Goal: Information Seeking & Learning: Check status

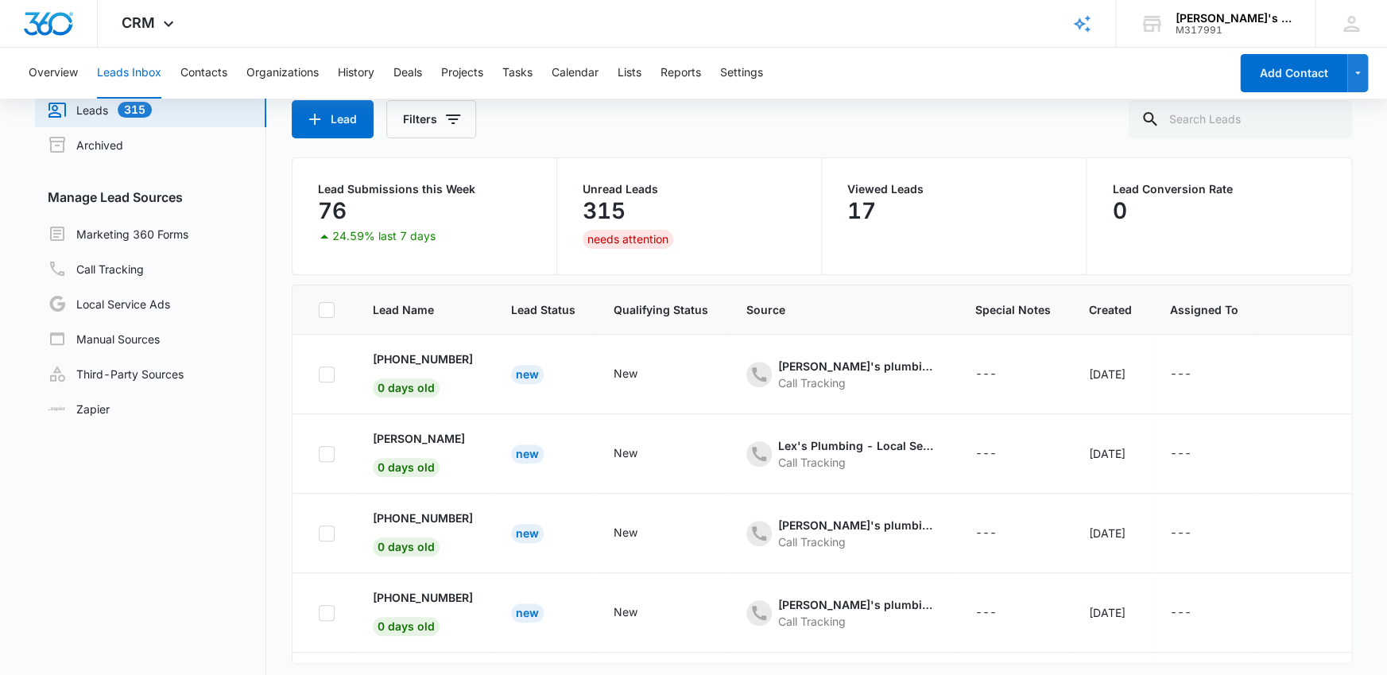
scroll to position [125, 0]
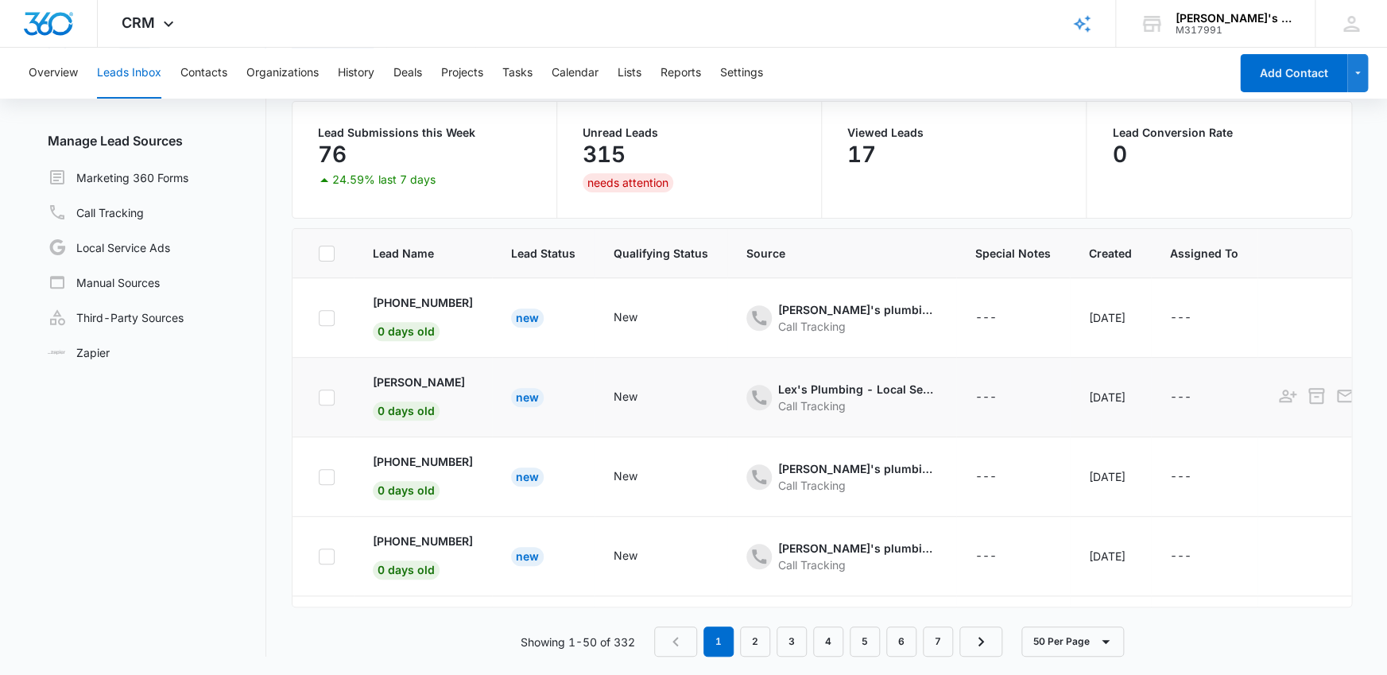
click at [511, 394] on div "New" at bounding box center [527, 397] width 33 height 19
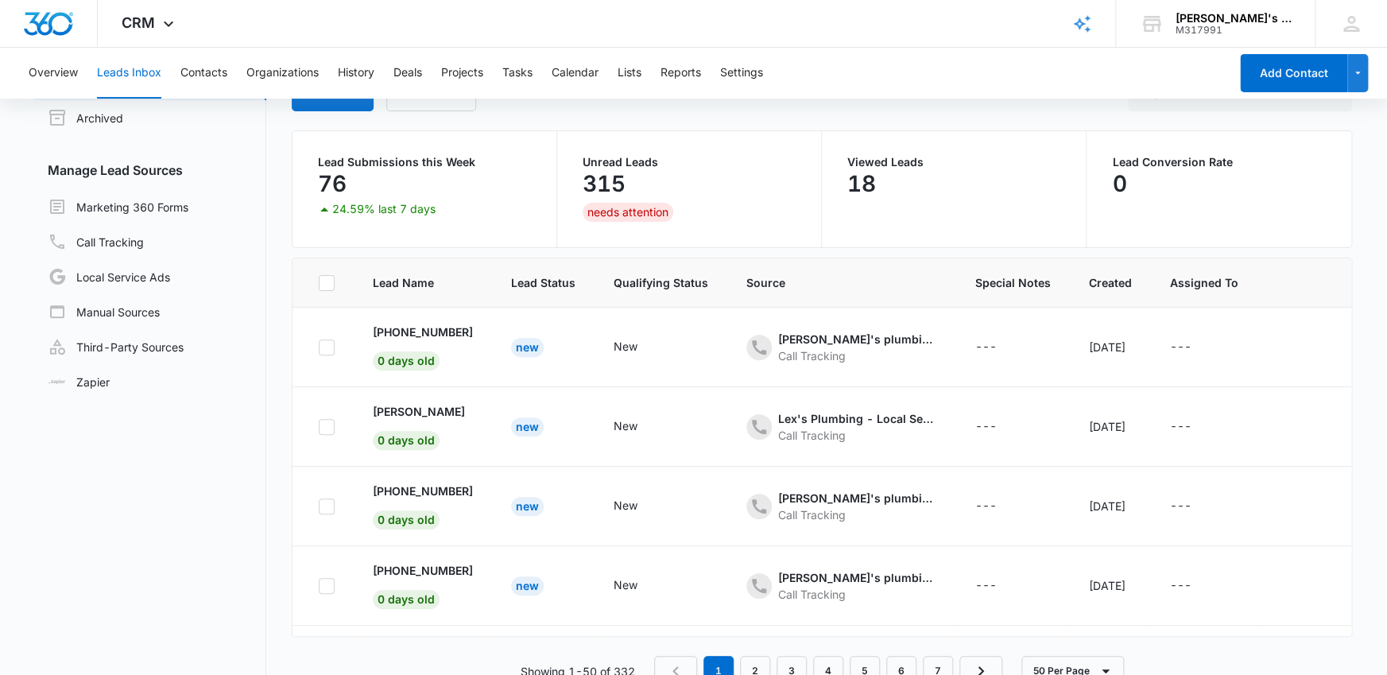
scroll to position [125, 0]
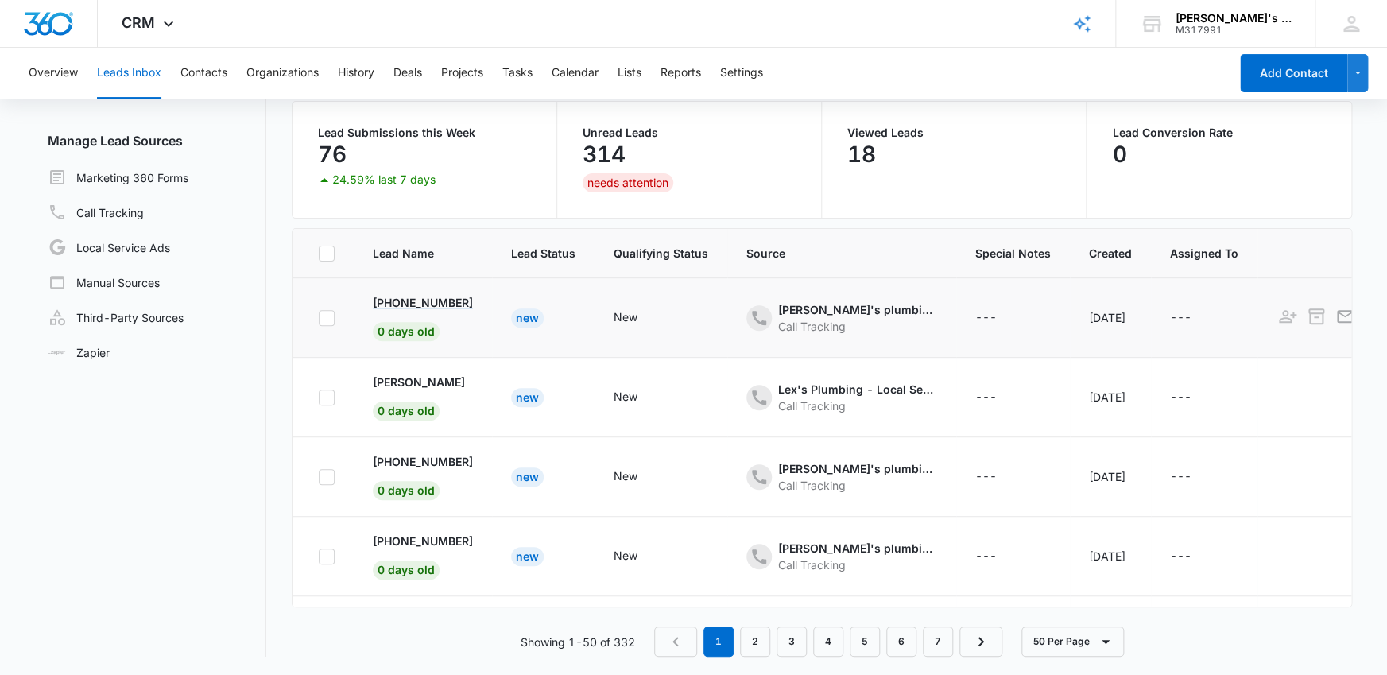
click at [407, 298] on p "[PHONE_NUMBER]" at bounding box center [423, 302] width 100 height 17
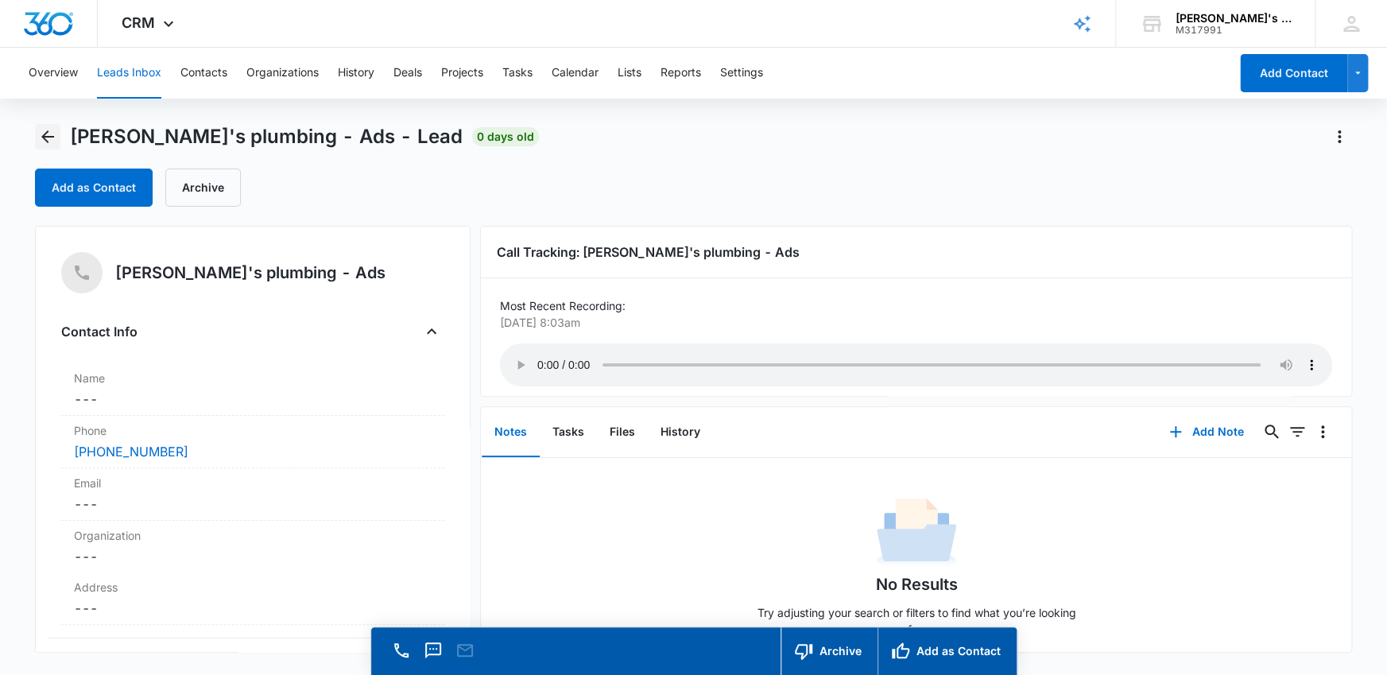
click at [50, 134] on icon "Back" at bounding box center [47, 136] width 19 height 19
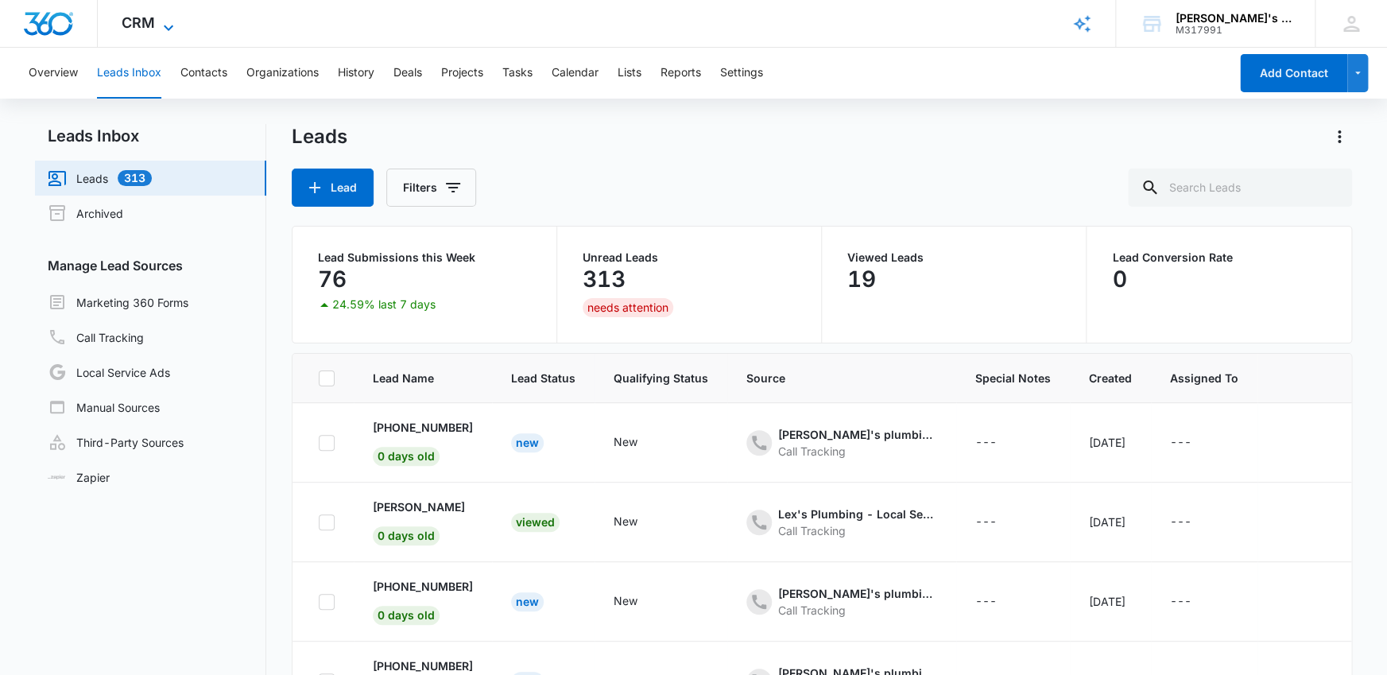
click at [140, 26] on span "CRM" at bounding box center [138, 22] width 33 height 17
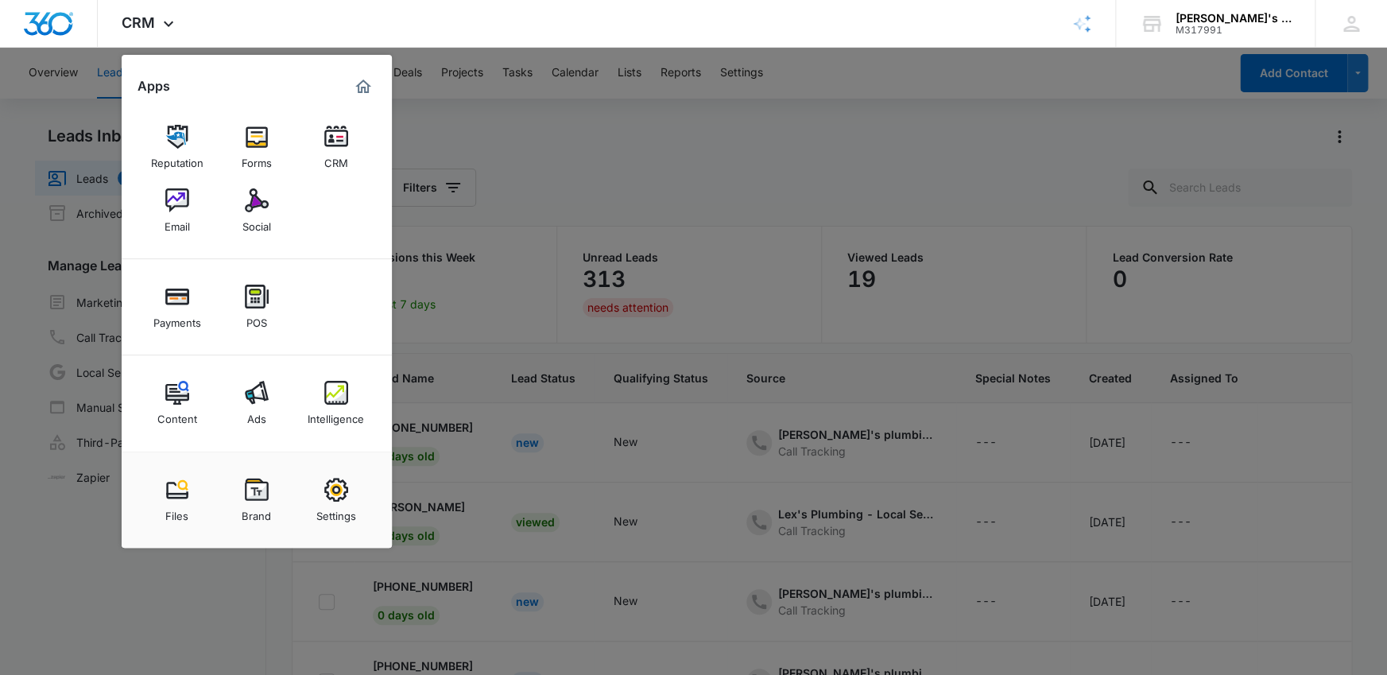
click at [349, 393] on link "Intelligence" at bounding box center [336, 403] width 60 height 60
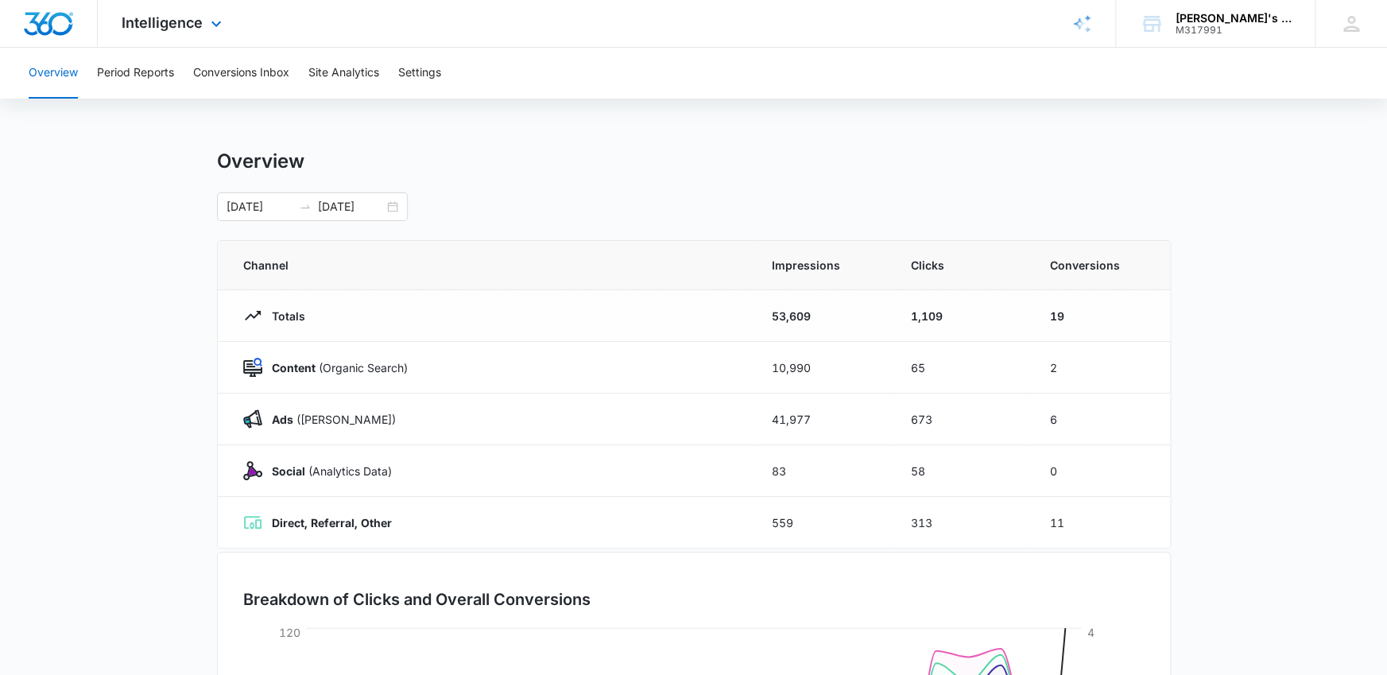
click at [164, 38] on div "Intelligence Apps Reputation Forms CRM Email Social Payments POS Content Ads In…" at bounding box center [174, 23] width 152 height 47
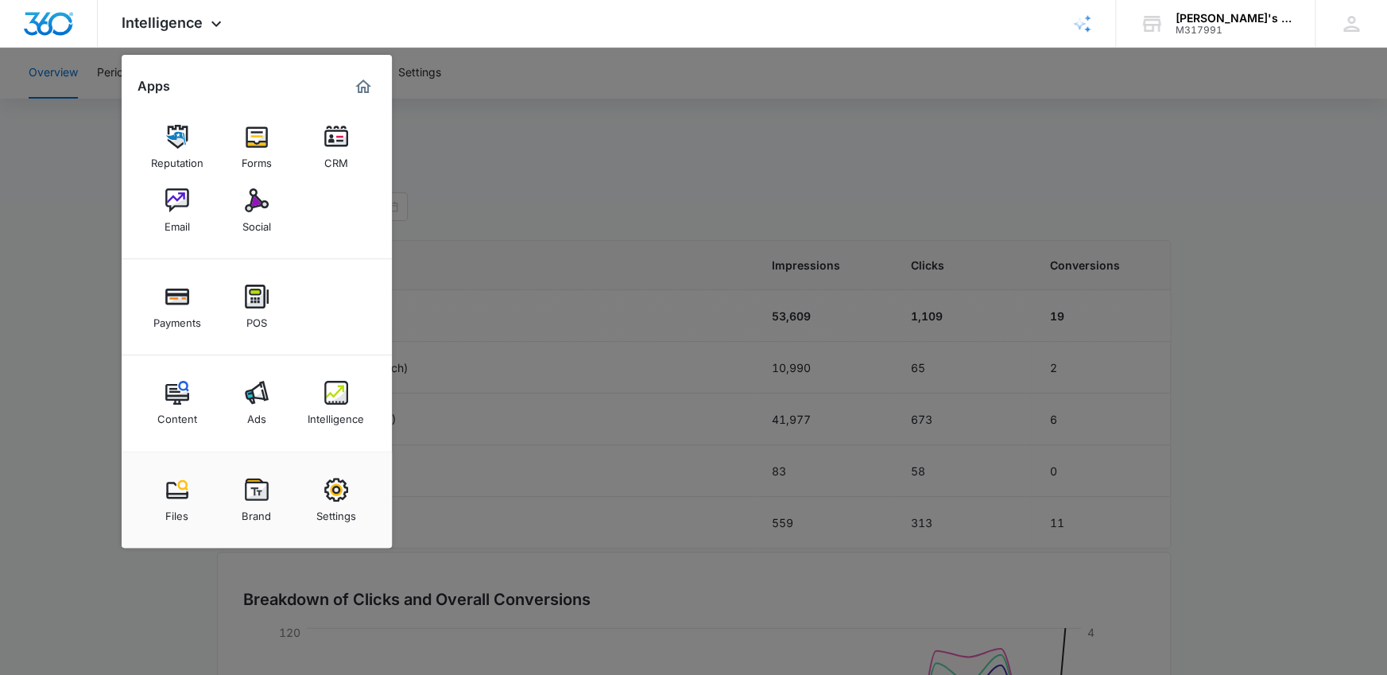
click at [177, 397] on img at bounding box center [177, 393] width 24 height 24
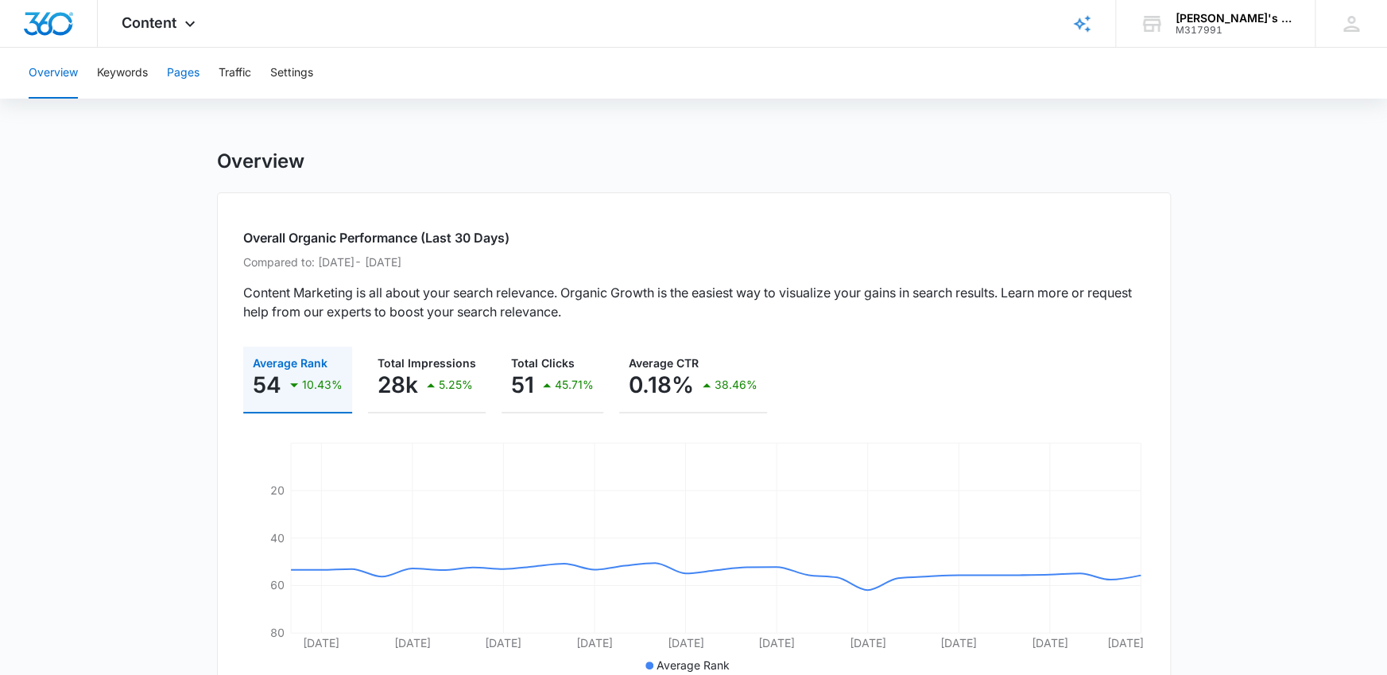
click at [170, 81] on button "Pages" at bounding box center [183, 73] width 33 height 51
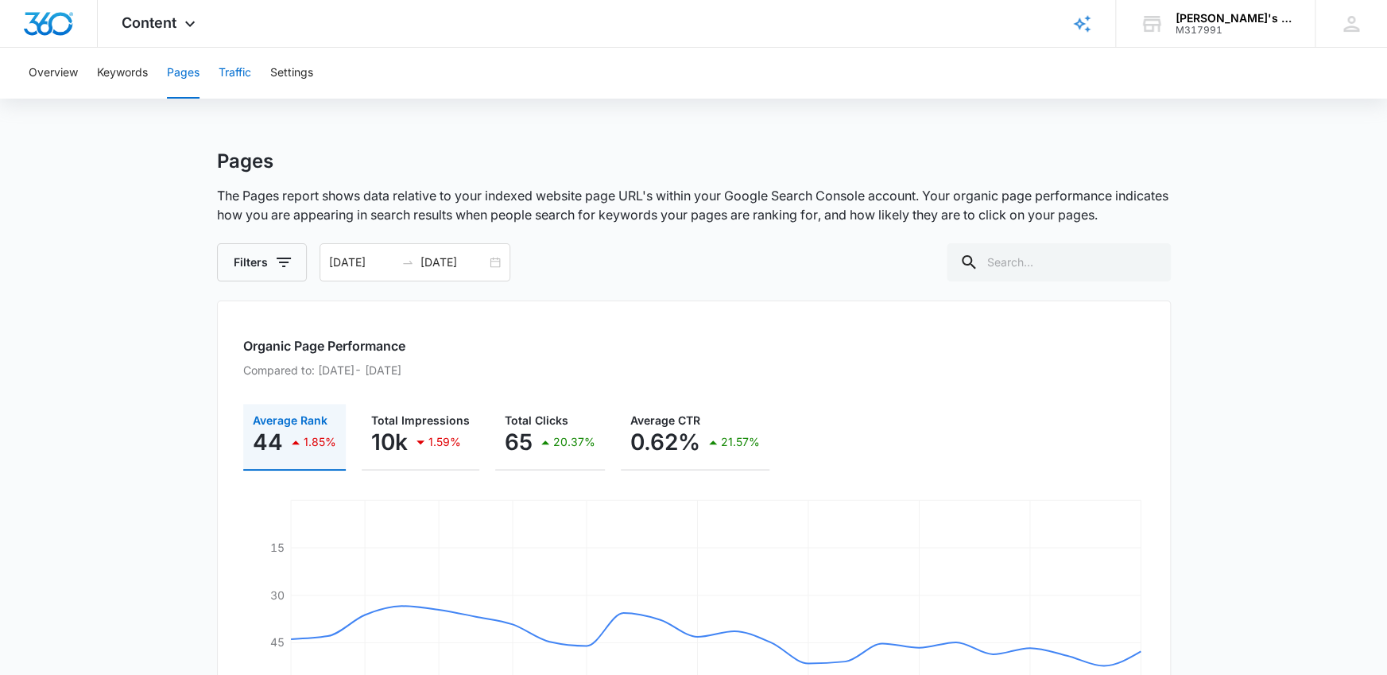
click at [251, 75] on button "Traffic" at bounding box center [235, 73] width 33 height 51
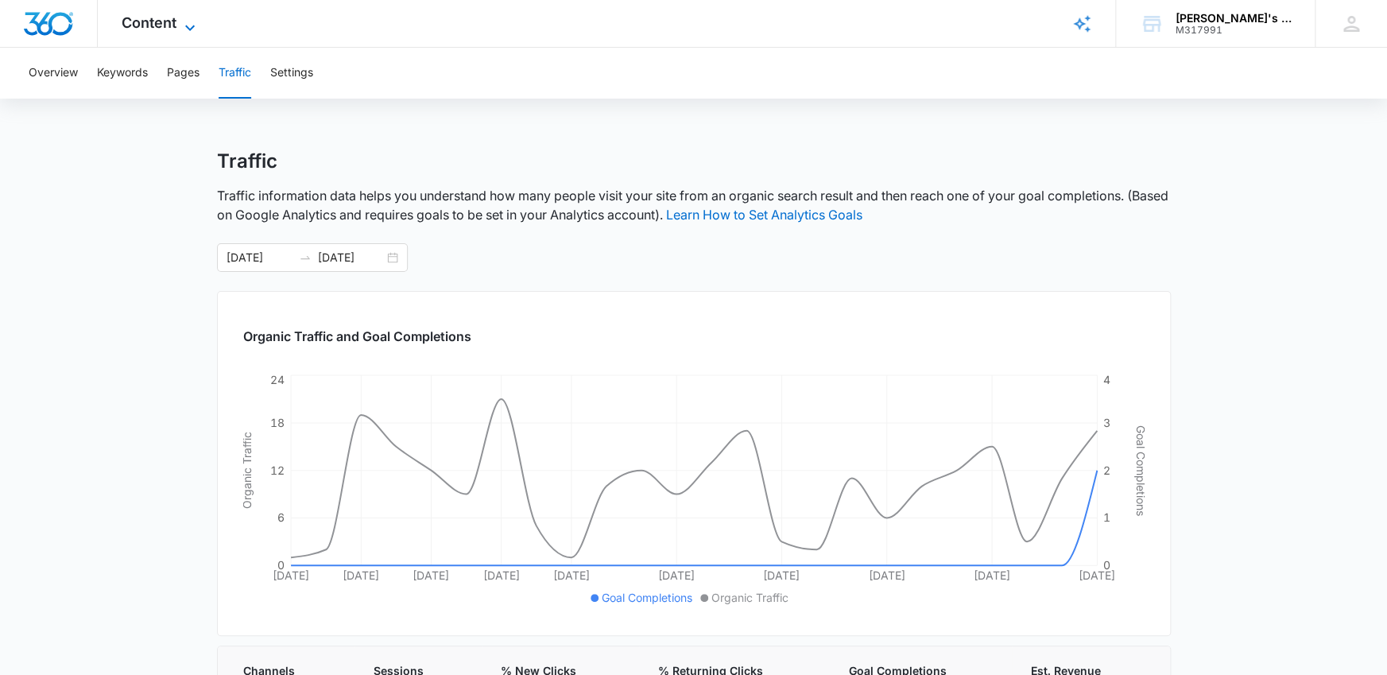
click at [168, 25] on span "Content" at bounding box center [149, 22] width 55 height 17
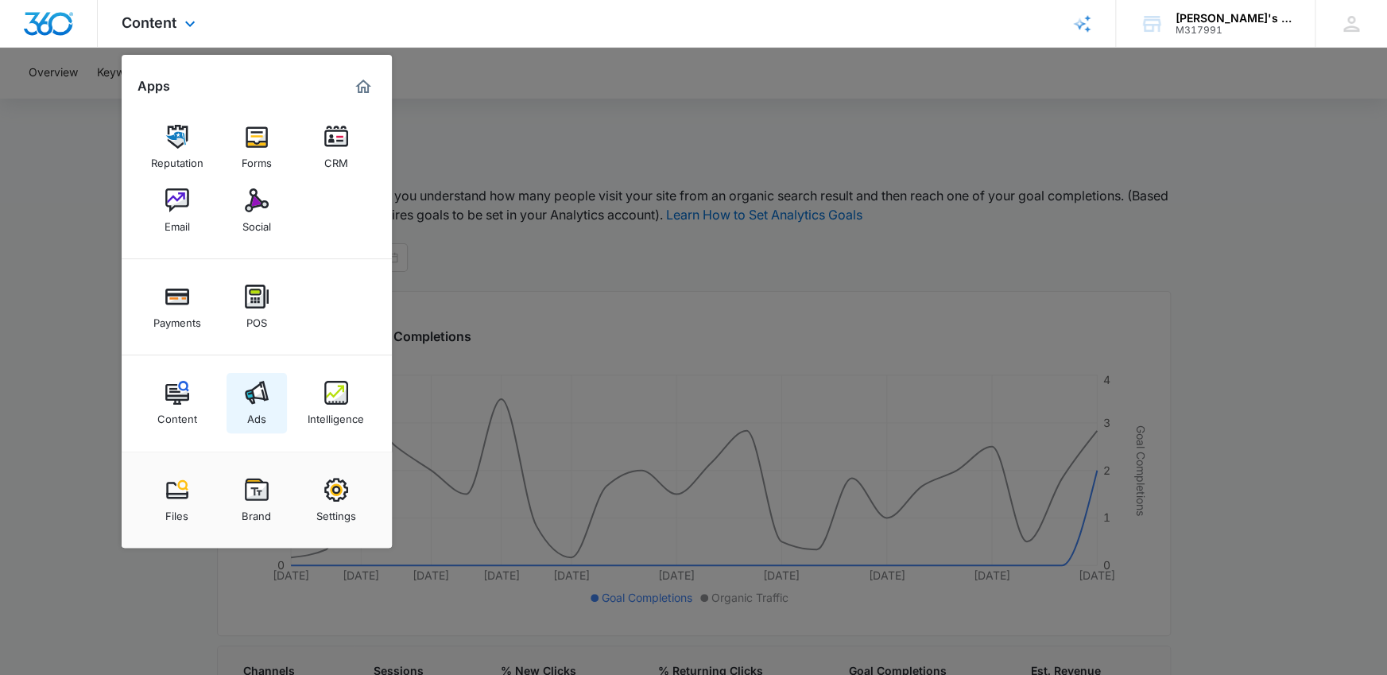
click at [249, 409] on div "Ads" at bounding box center [256, 414] width 19 height 21
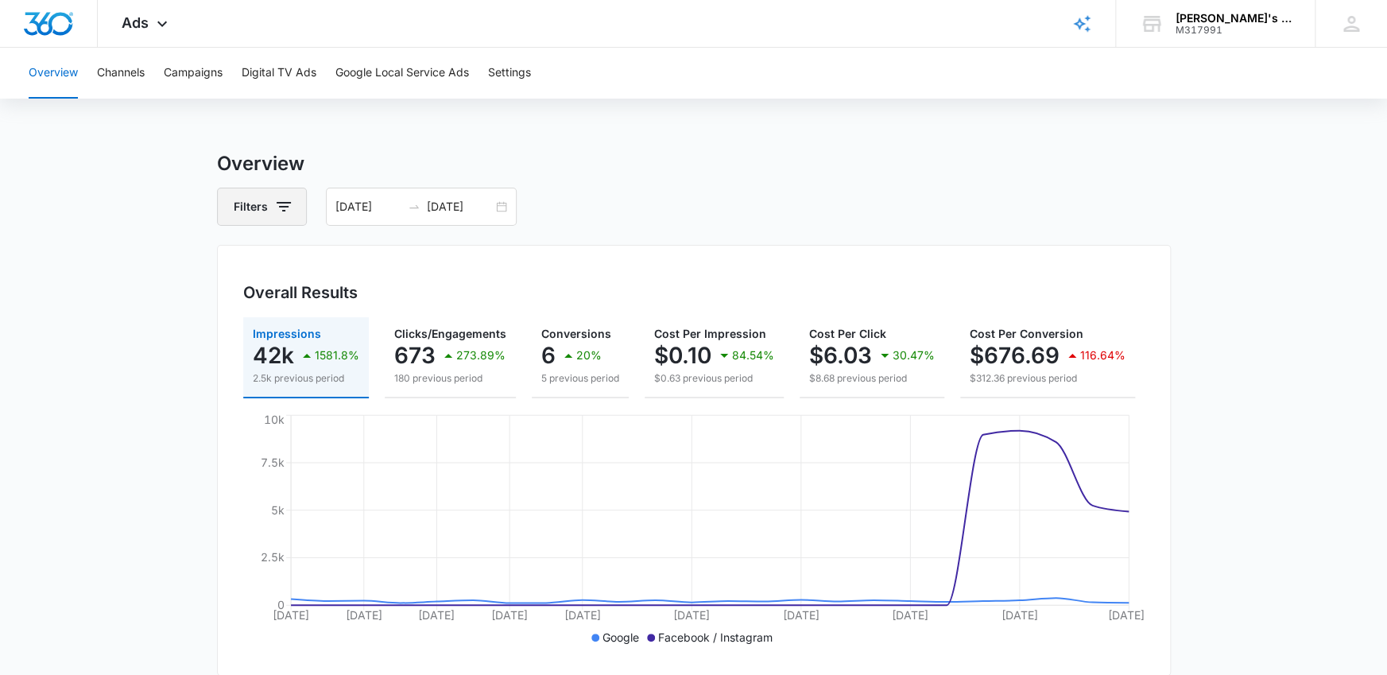
click at [260, 198] on button "Filters" at bounding box center [262, 207] width 90 height 38
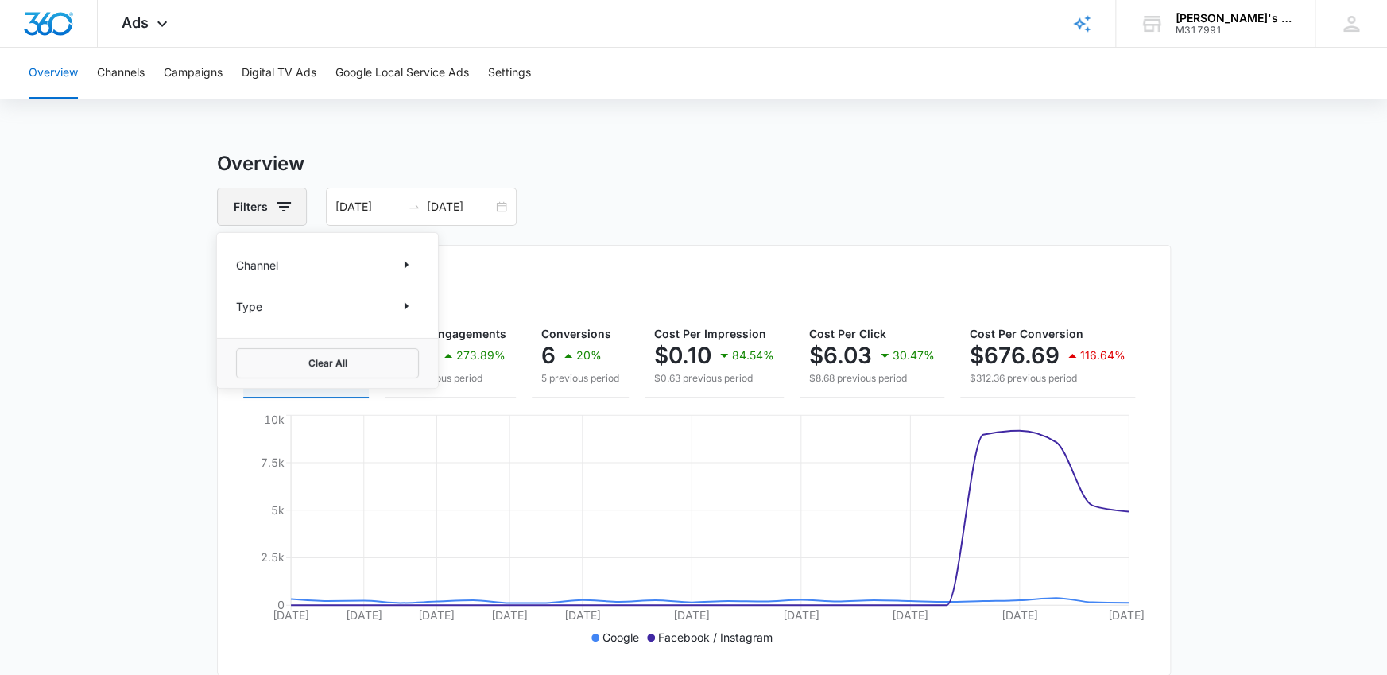
drag, startPoint x: 262, startPoint y: 205, endPoint x: 273, endPoint y: 208, distance: 10.8
click at [262, 205] on button "Filters" at bounding box center [262, 207] width 90 height 38
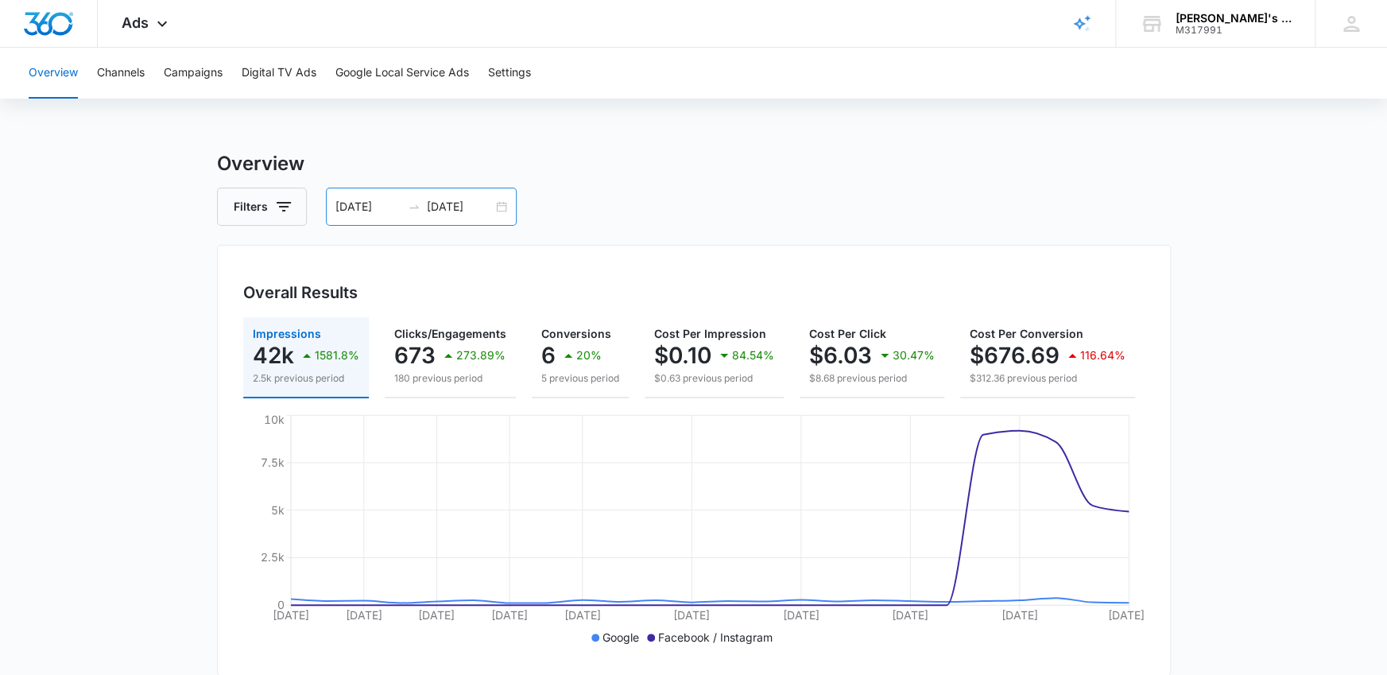
click at [493, 207] on div "[DATE] [DATE]" at bounding box center [421, 207] width 191 height 38
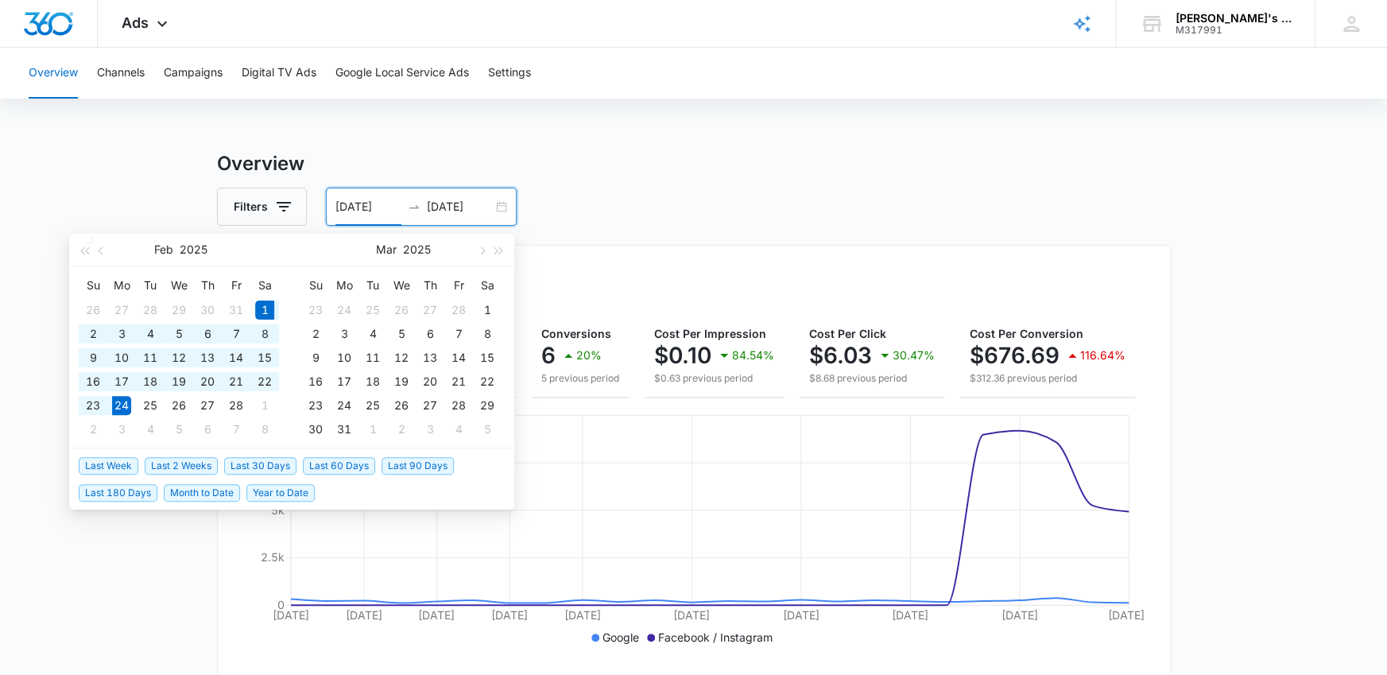
click at [500, 206] on div "[DATE] [DATE]" at bounding box center [421, 207] width 191 height 38
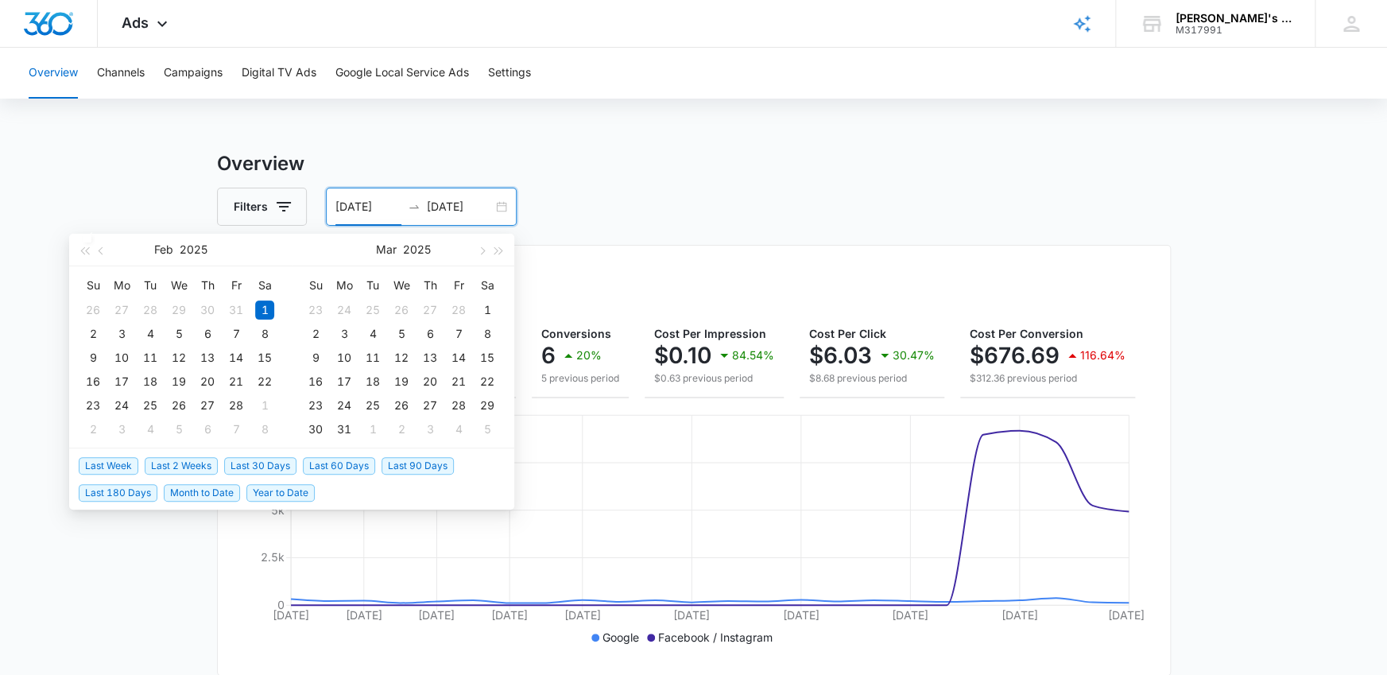
click at [173, 491] on span "Month to Date" at bounding box center [202, 492] width 76 height 17
type input "[DATE]"
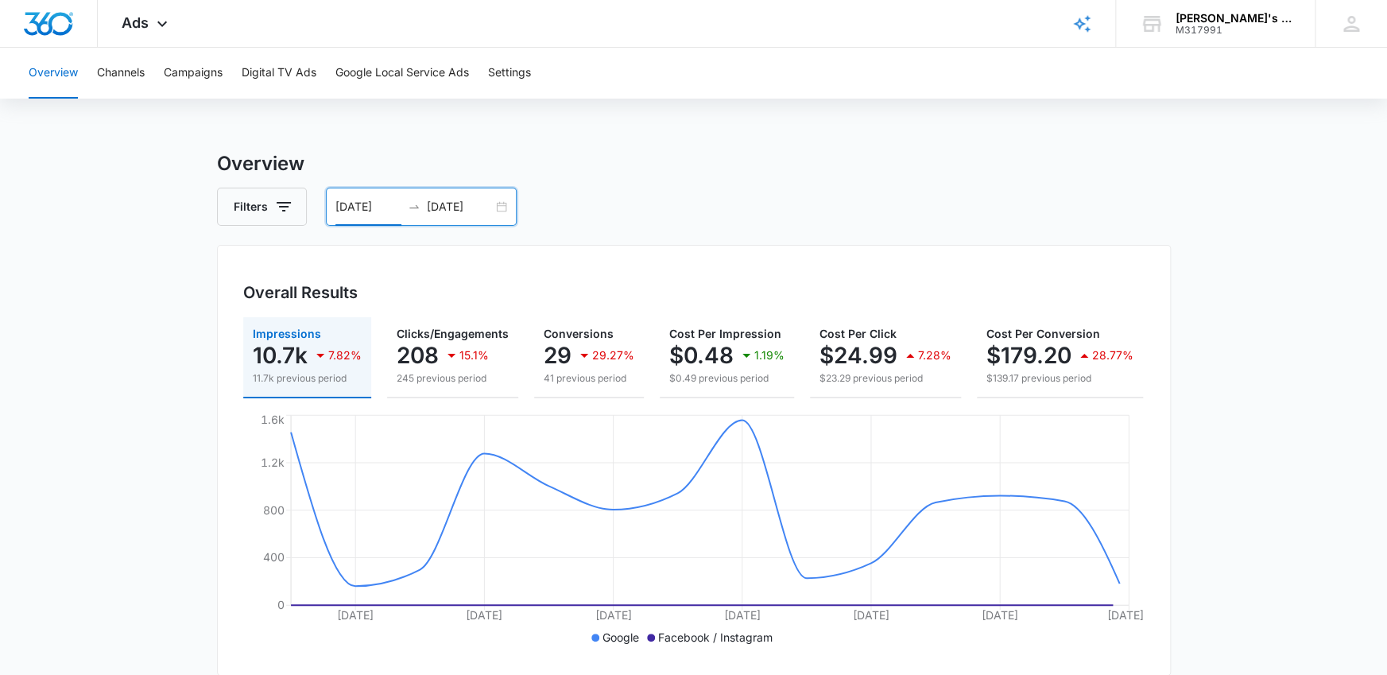
click at [500, 198] on div "[DATE] [DATE]" at bounding box center [421, 207] width 191 height 38
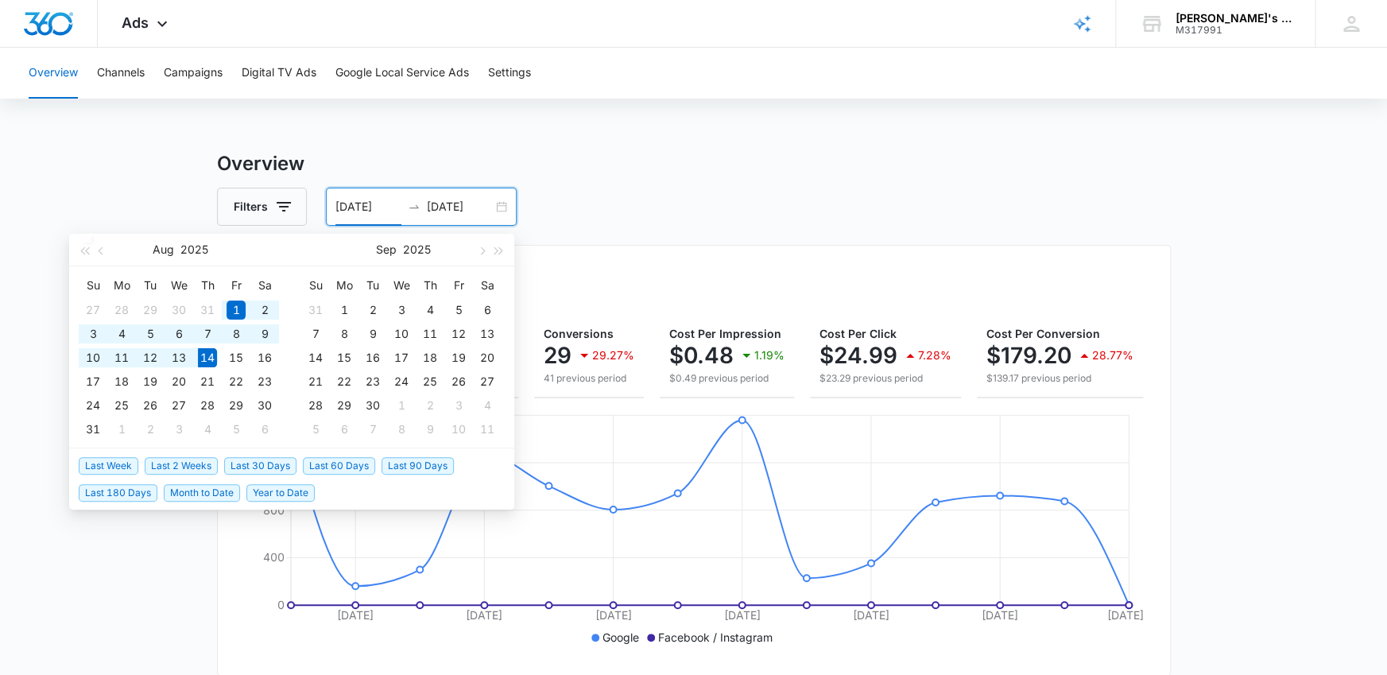
click at [346, 467] on span "Last 60 Days" at bounding box center [339, 465] width 72 height 17
type input "[DATE]"
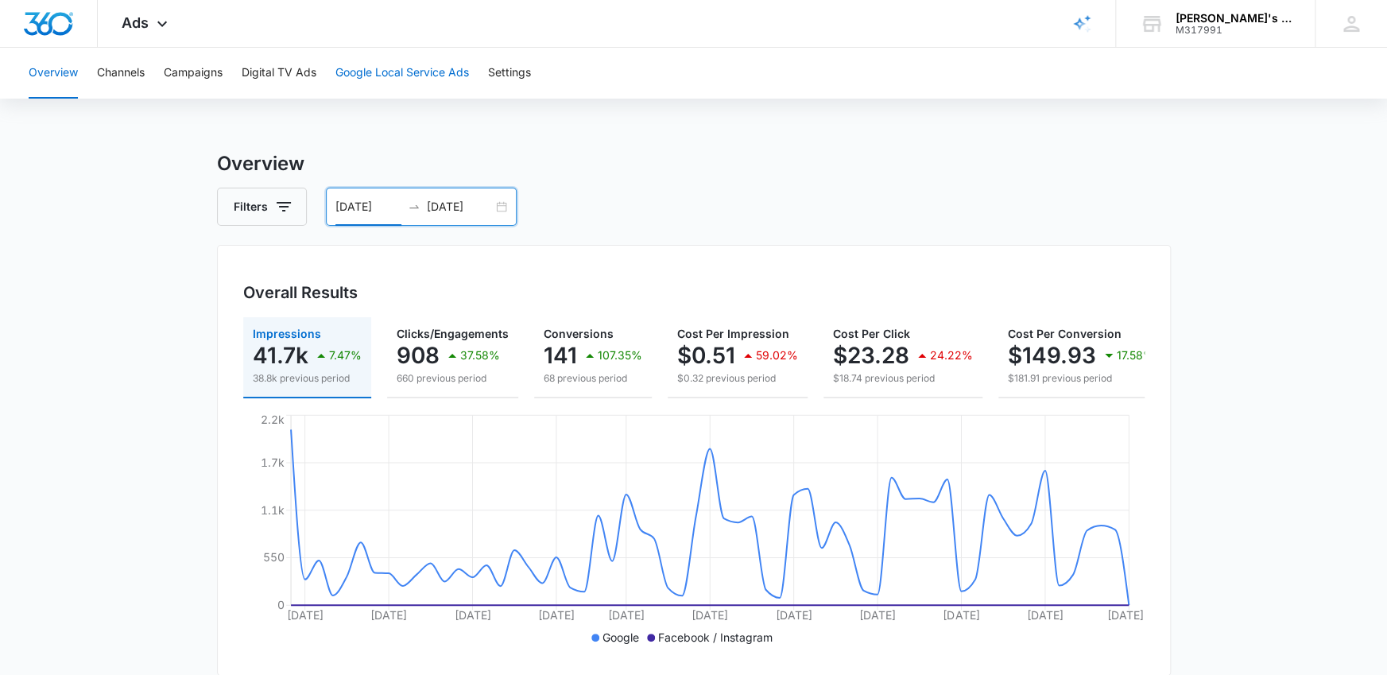
click at [378, 74] on button "Google Local Service Ads" at bounding box center [402, 73] width 134 height 51
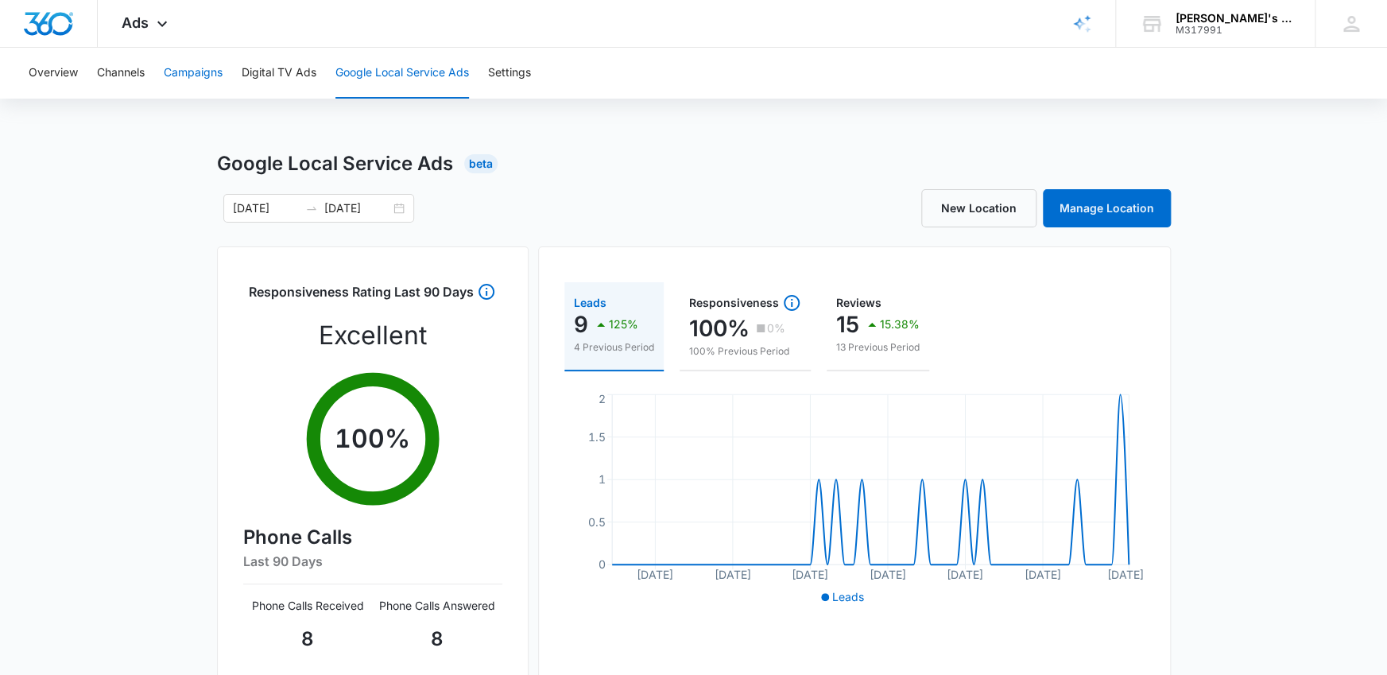
click at [174, 68] on button "Campaigns" at bounding box center [193, 73] width 59 height 51
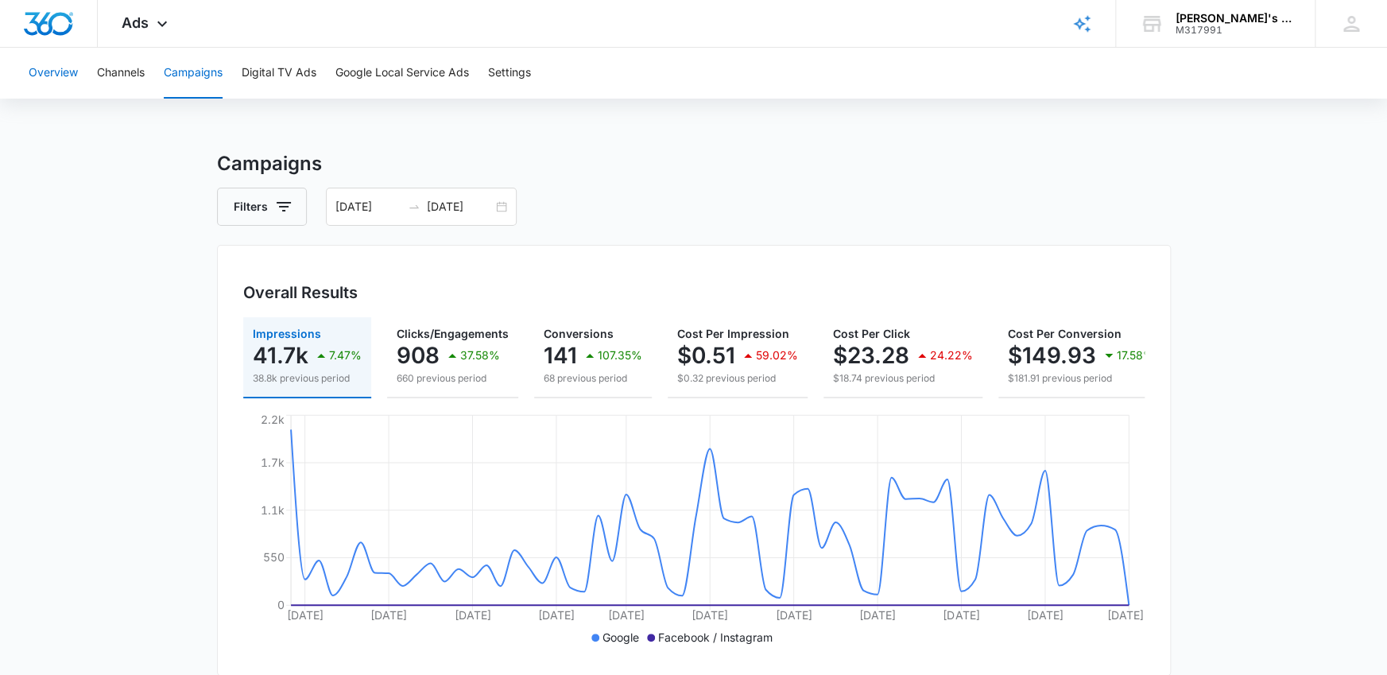
click at [38, 68] on button "Overview" at bounding box center [53, 73] width 49 height 51
